Goal: Task Accomplishment & Management: Manage account settings

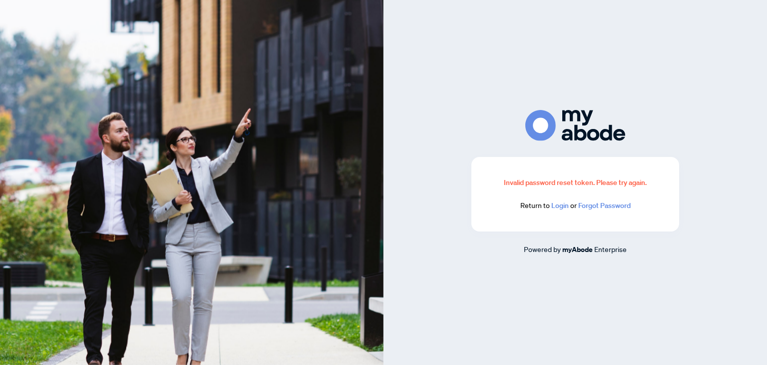
click at [561, 208] on link "Login" at bounding box center [560, 205] width 17 height 9
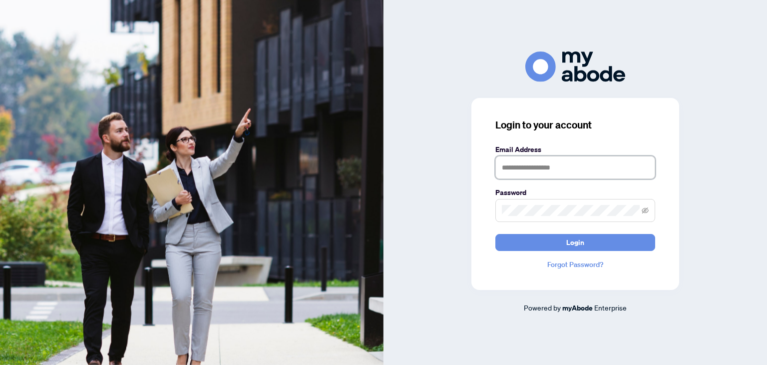
click at [529, 169] on input "text" at bounding box center [576, 167] width 160 height 23
type input "**********"
click at [643, 210] on icon "eye-invisible" at bounding box center [646, 210] width 7 height 6
